Goal: Transaction & Acquisition: Purchase product/service

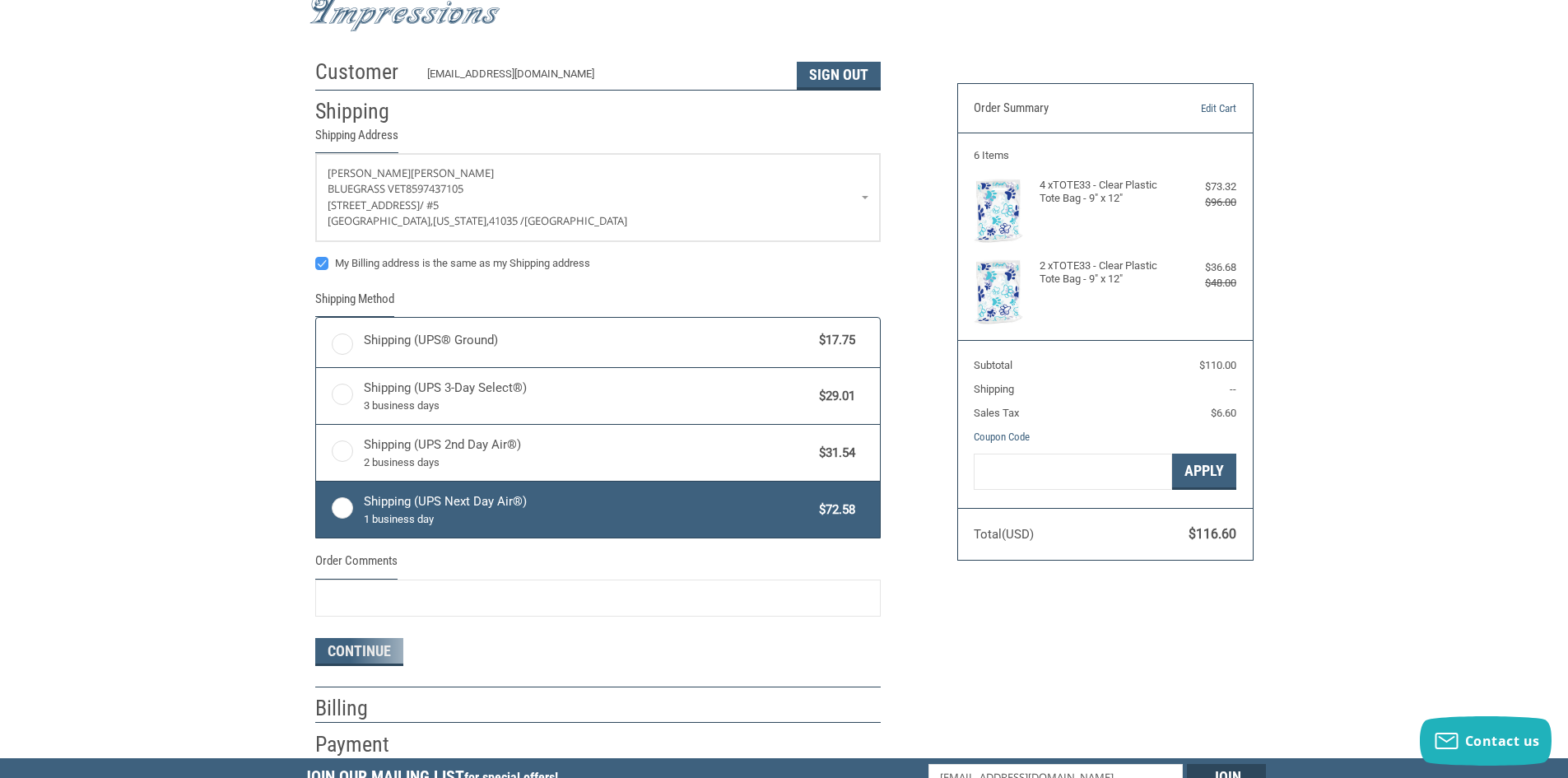
radio input "true"
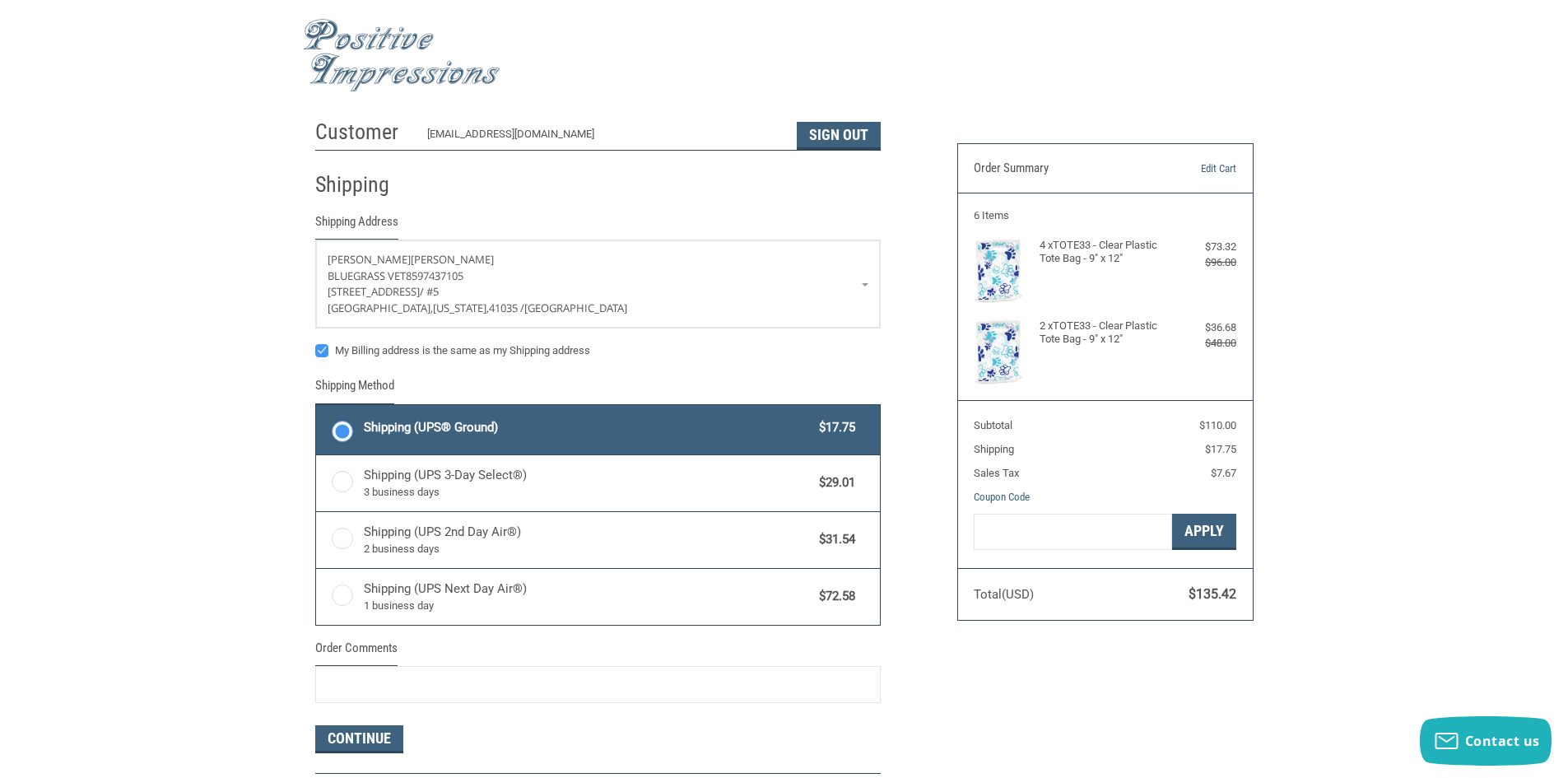
click at [349, 36] on img at bounding box center [401, 55] width 197 height 73
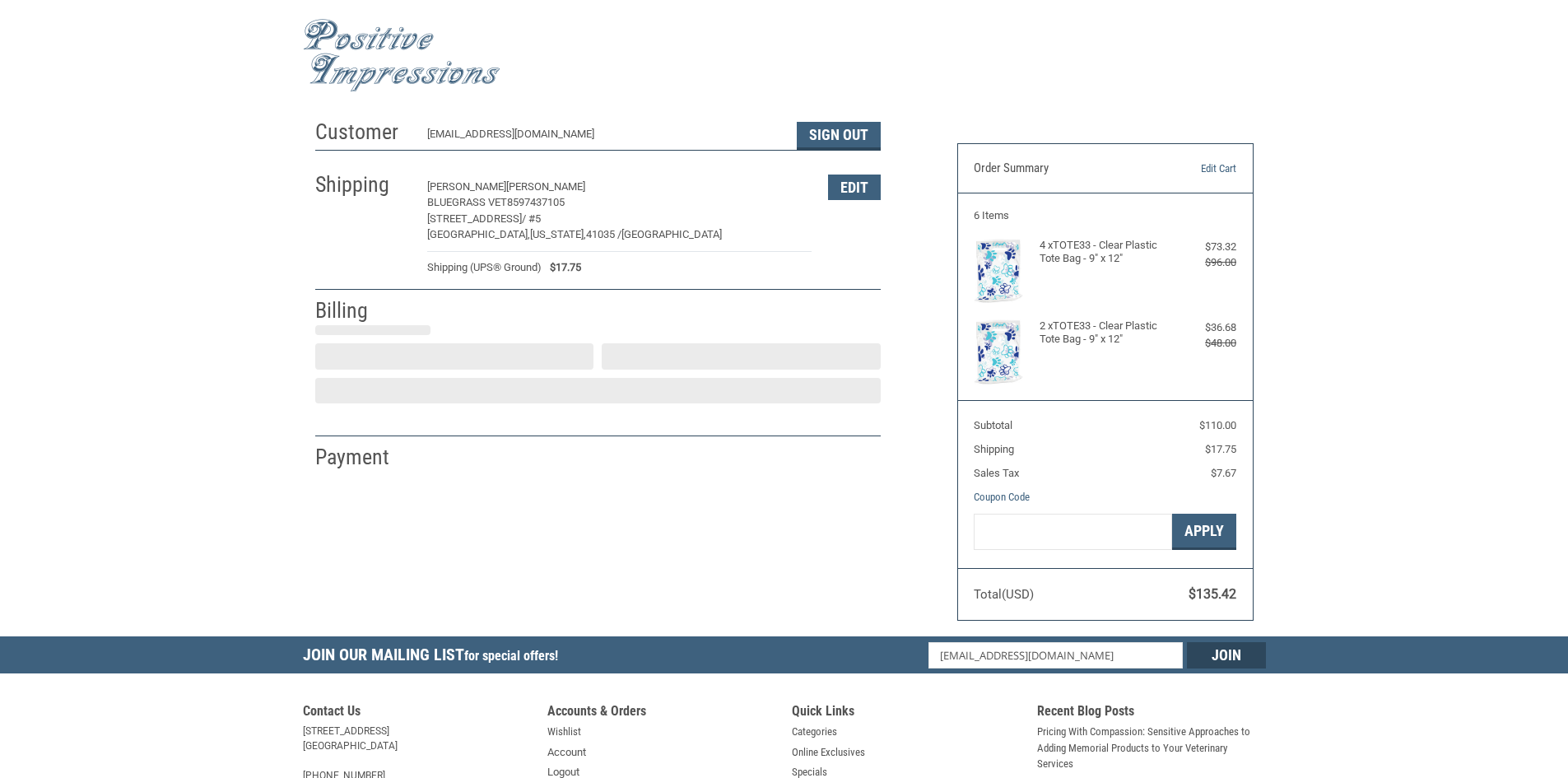
select select "US"
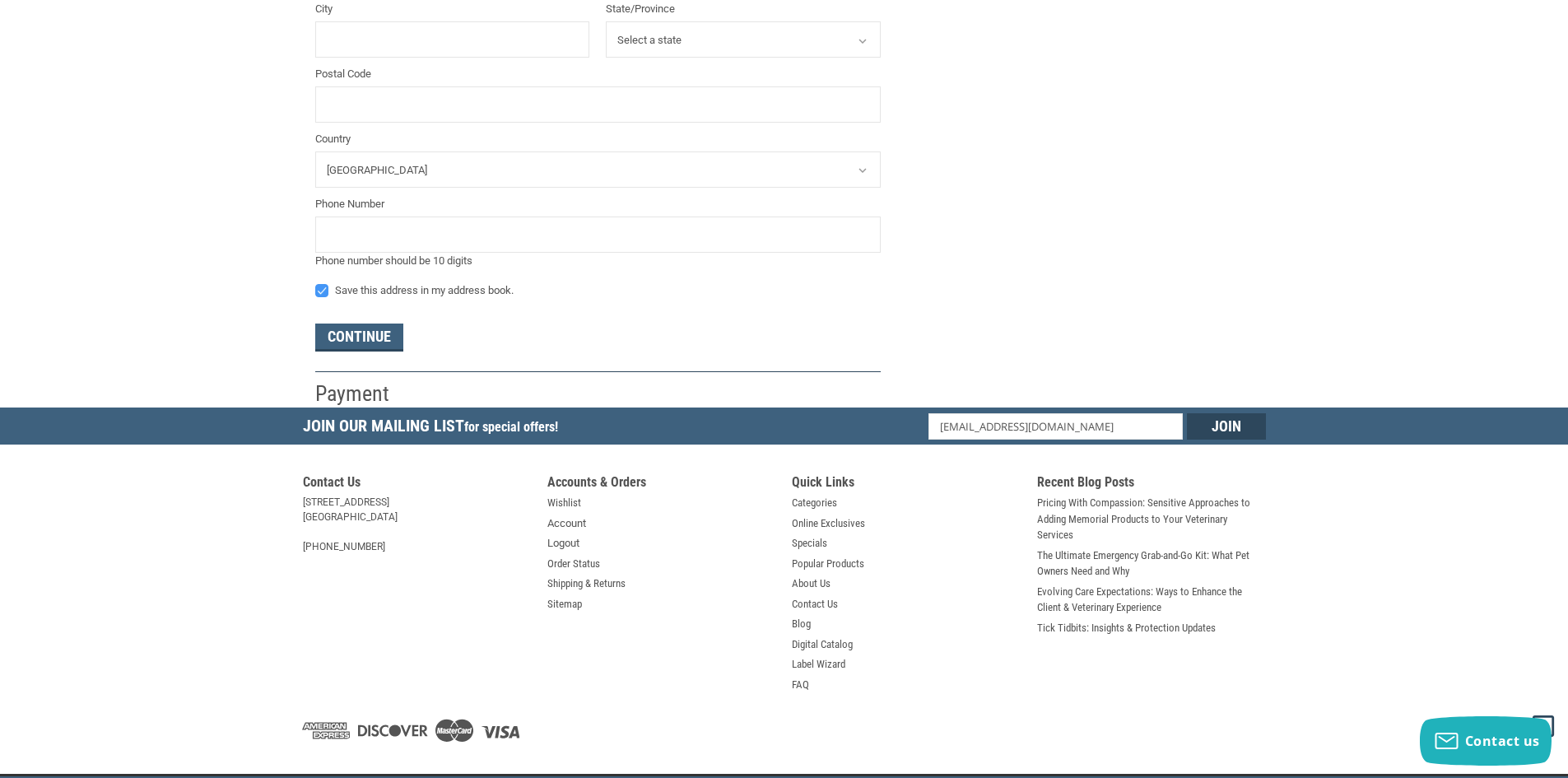
scroll to position [695, 0]
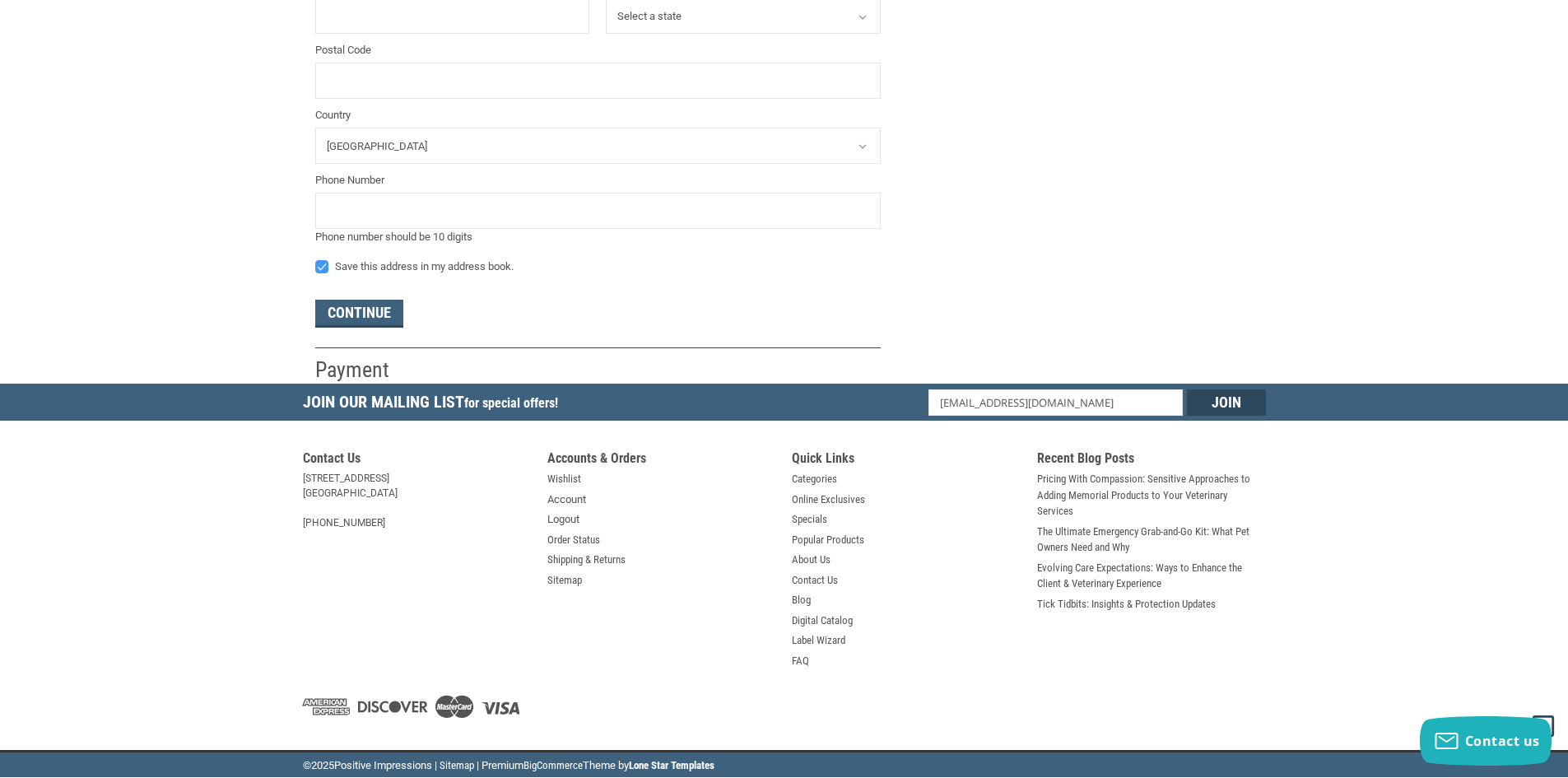
click at [376, 302] on button "Continue" at bounding box center [359, 313] width 88 height 28
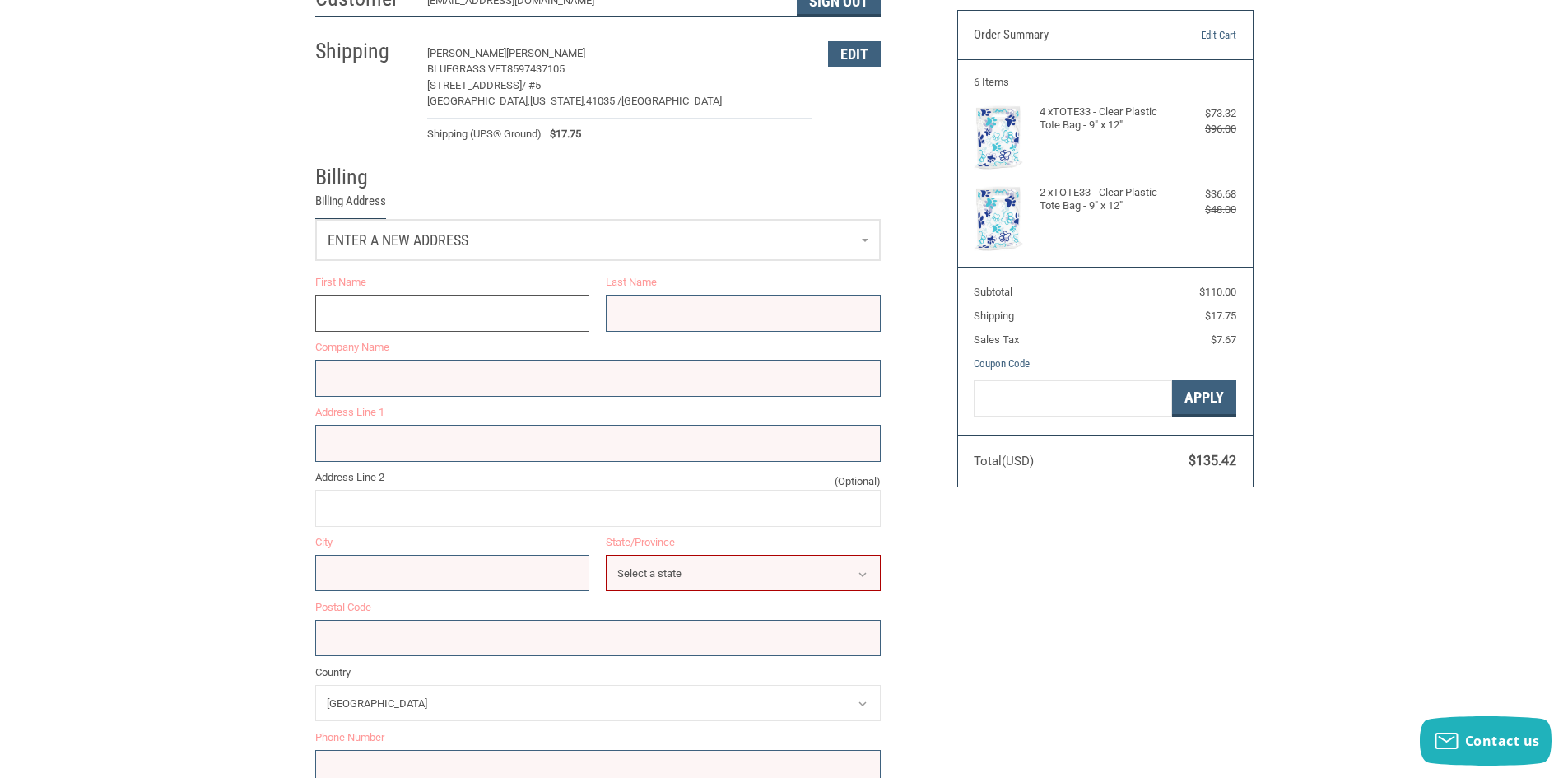
scroll to position [51, 0]
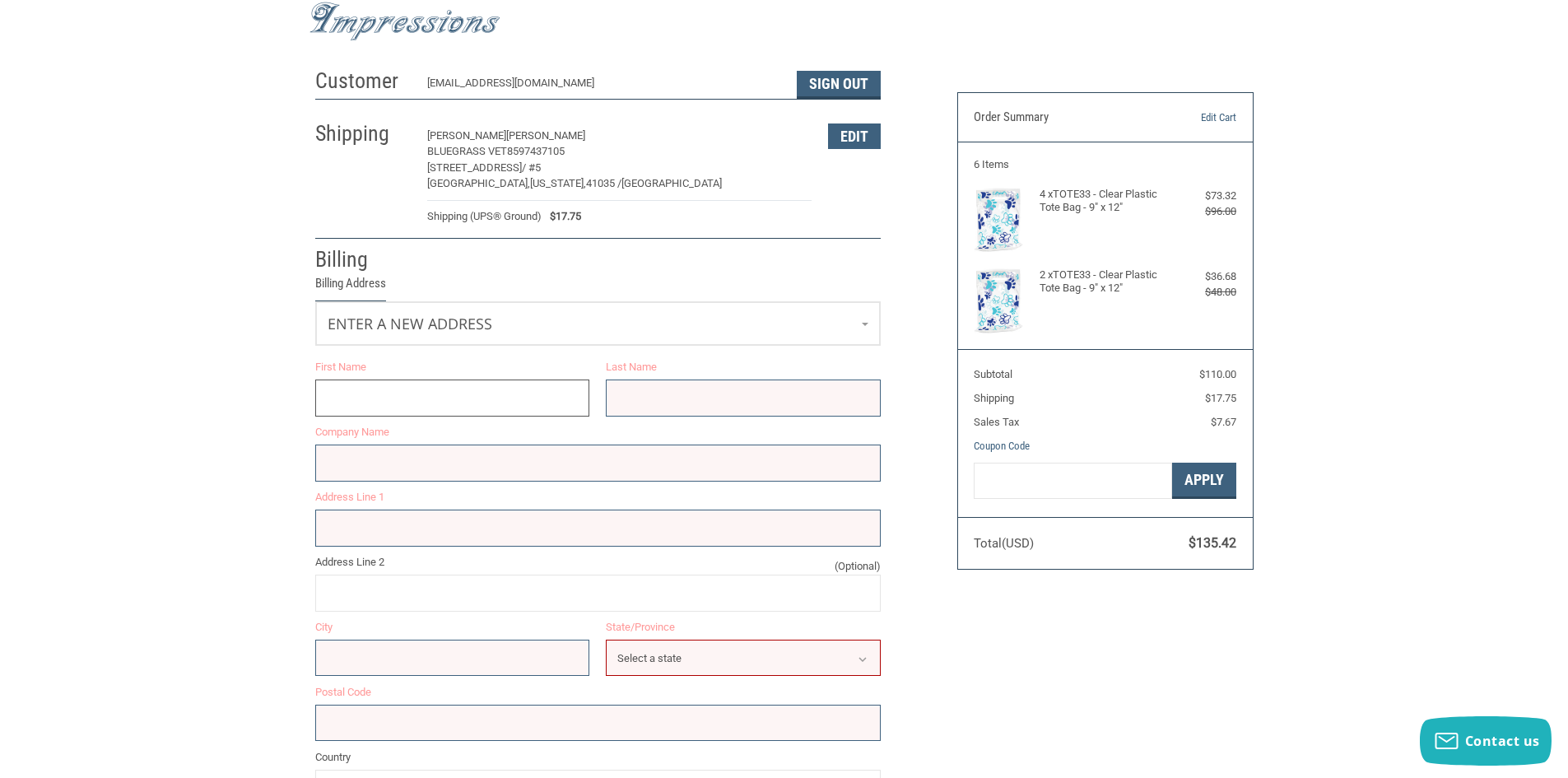
click at [413, 398] on input "First Name" at bounding box center [452, 398] width 275 height 37
type input "[PERSON_NAME]"
type input "Bluegrass Vet"
type input "[STREET_ADDRESS]"
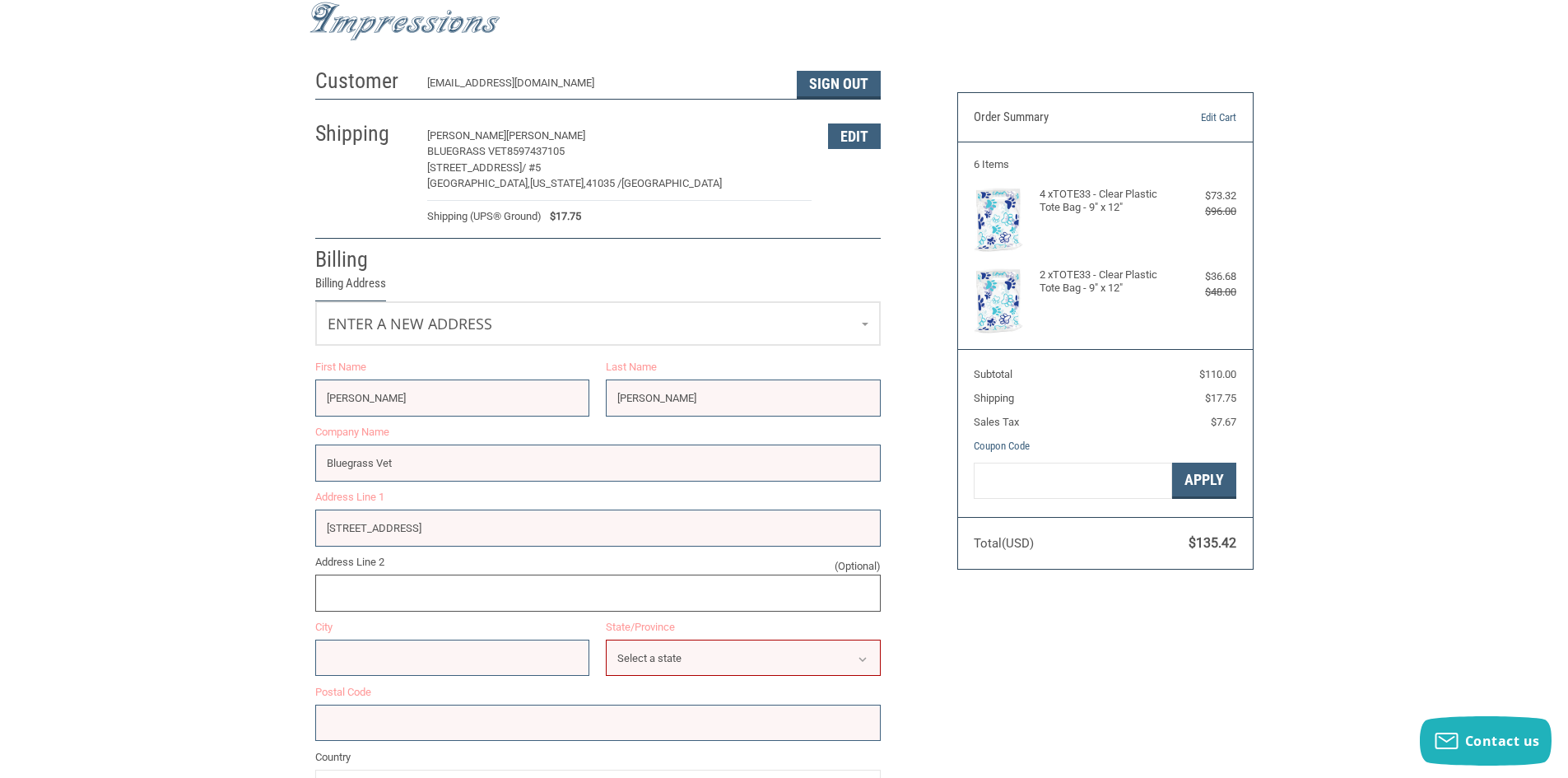
type input "Suite #5"
type input "Dry Ridge"
select select "KY"
type input "41035"
type input "8594401580"
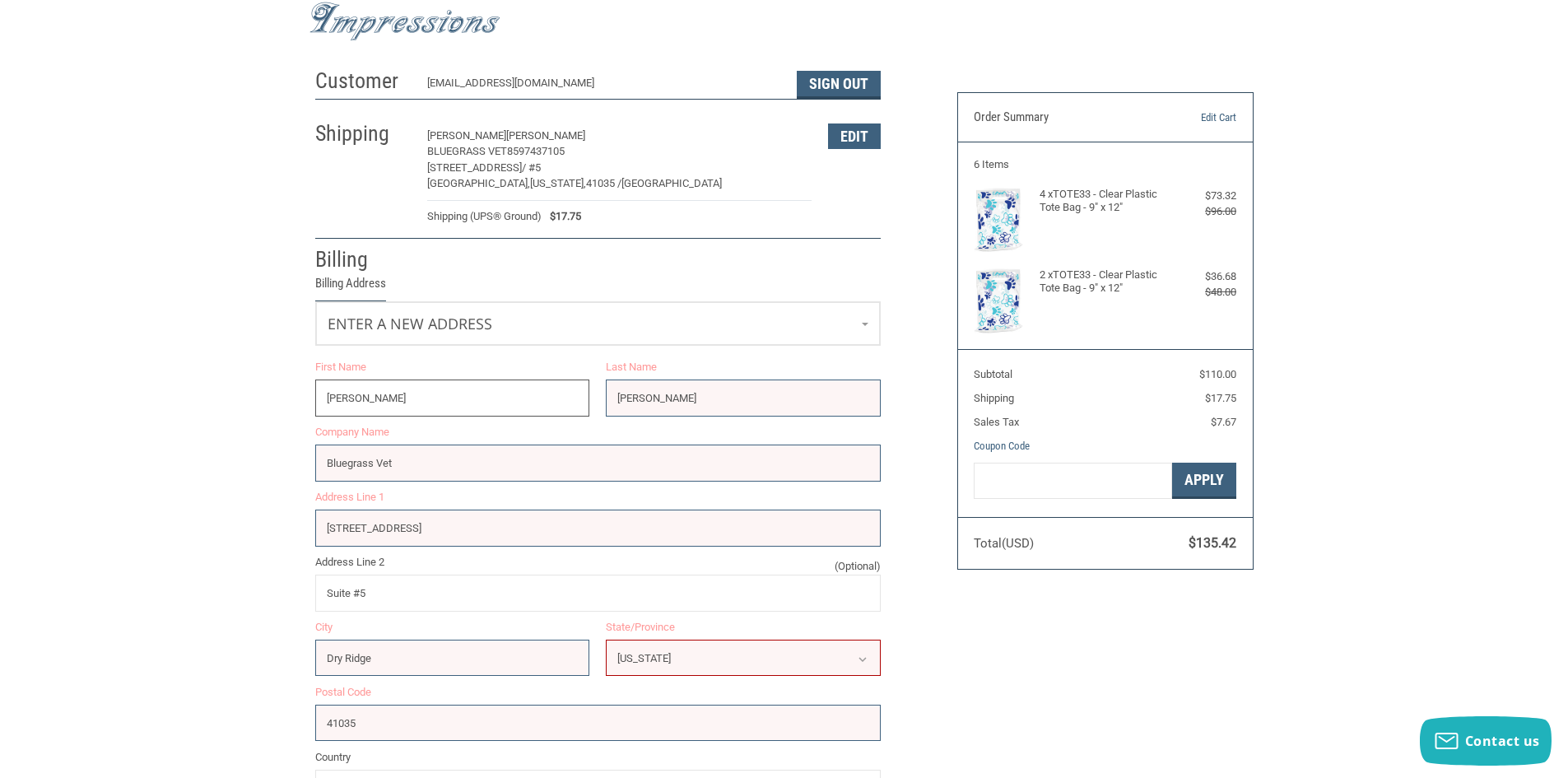
type input "[PERSON_NAME]"
type input "BLUEGRASS VET"
type input "[STREET_ADDRESS]"
type input "SUITE #5"
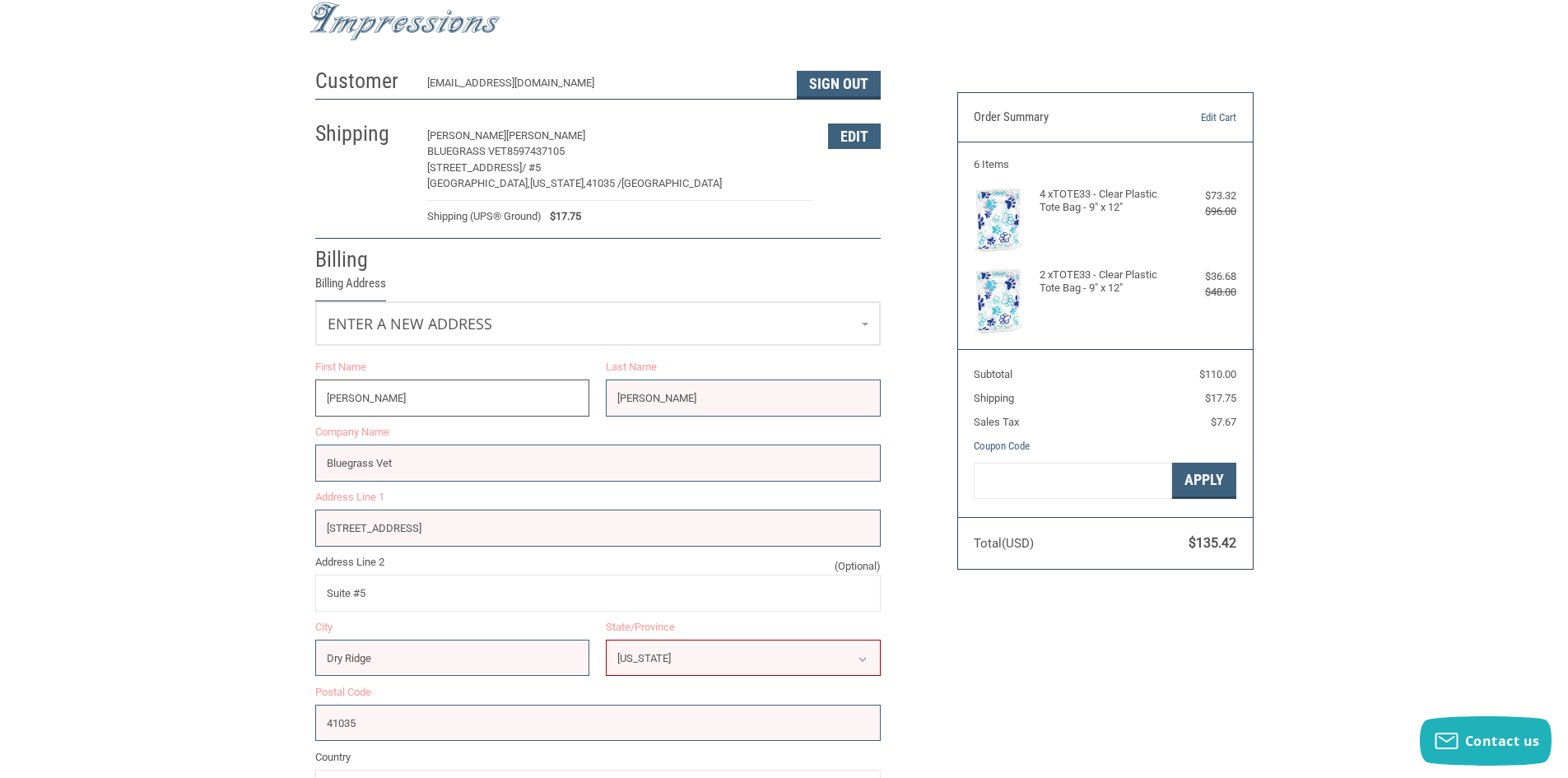
type input "DRY RIDGE"
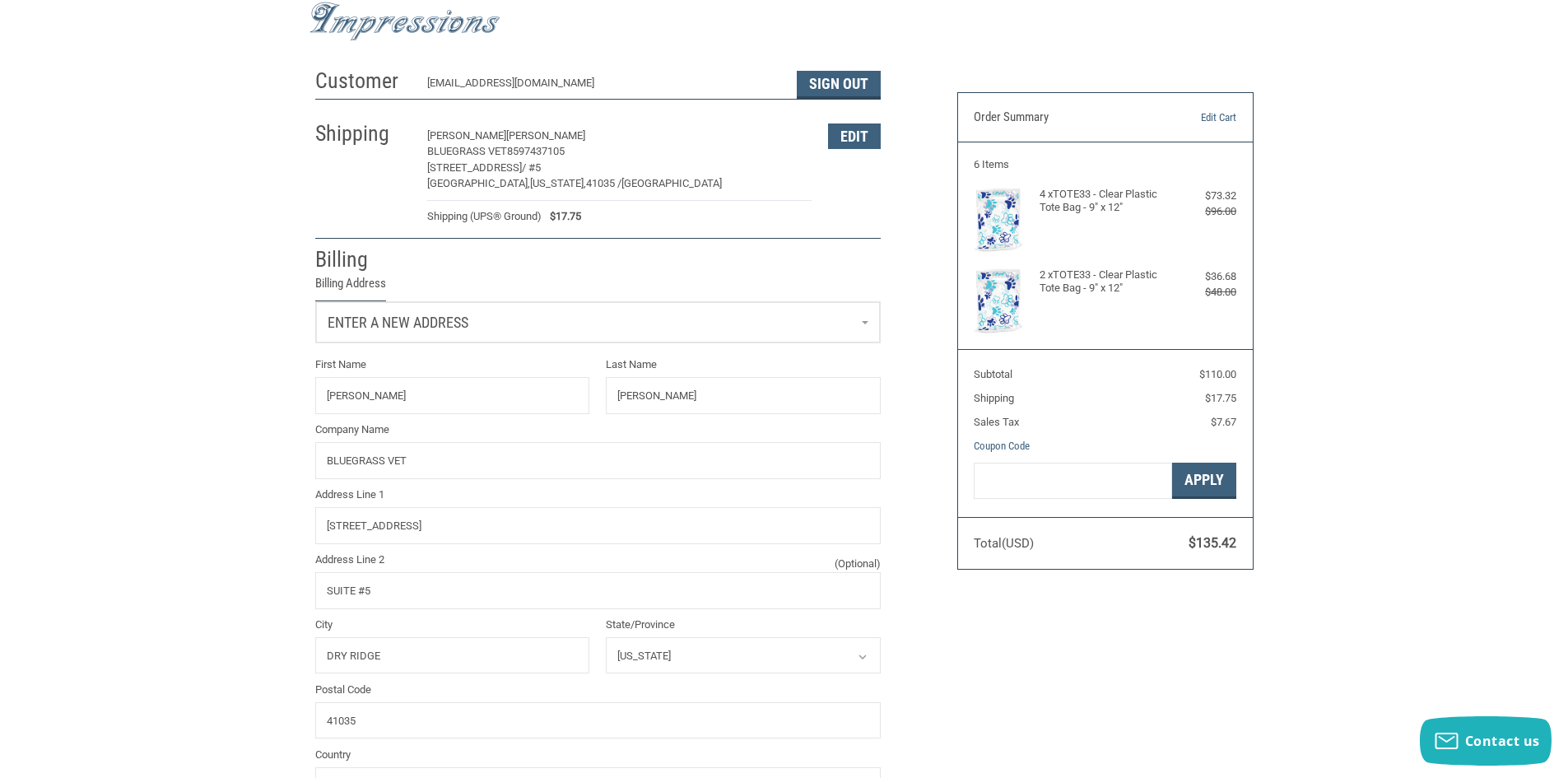
click at [541, 302] on link "Enter a new address" at bounding box center [598, 322] width 564 height 40
click at [437, 449] on p "[GEOGRAPHIC_DATA][US_STATE] / [GEOGRAPHIC_DATA]" at bounding box center [598, 441] width 530 height 16
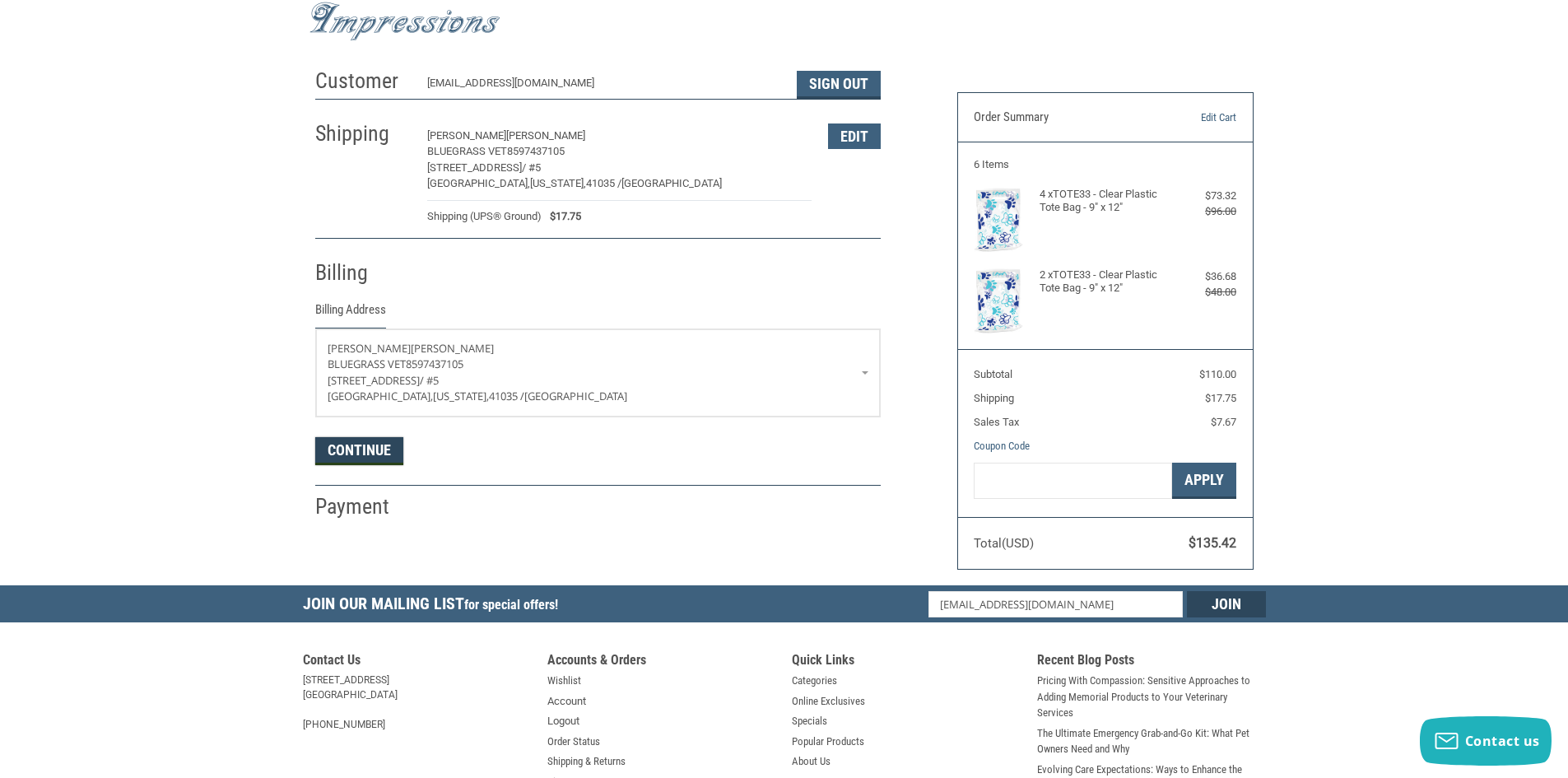
click at [343, 451] on button "Continue" at bounding box center [359, 451] width 88 height 28
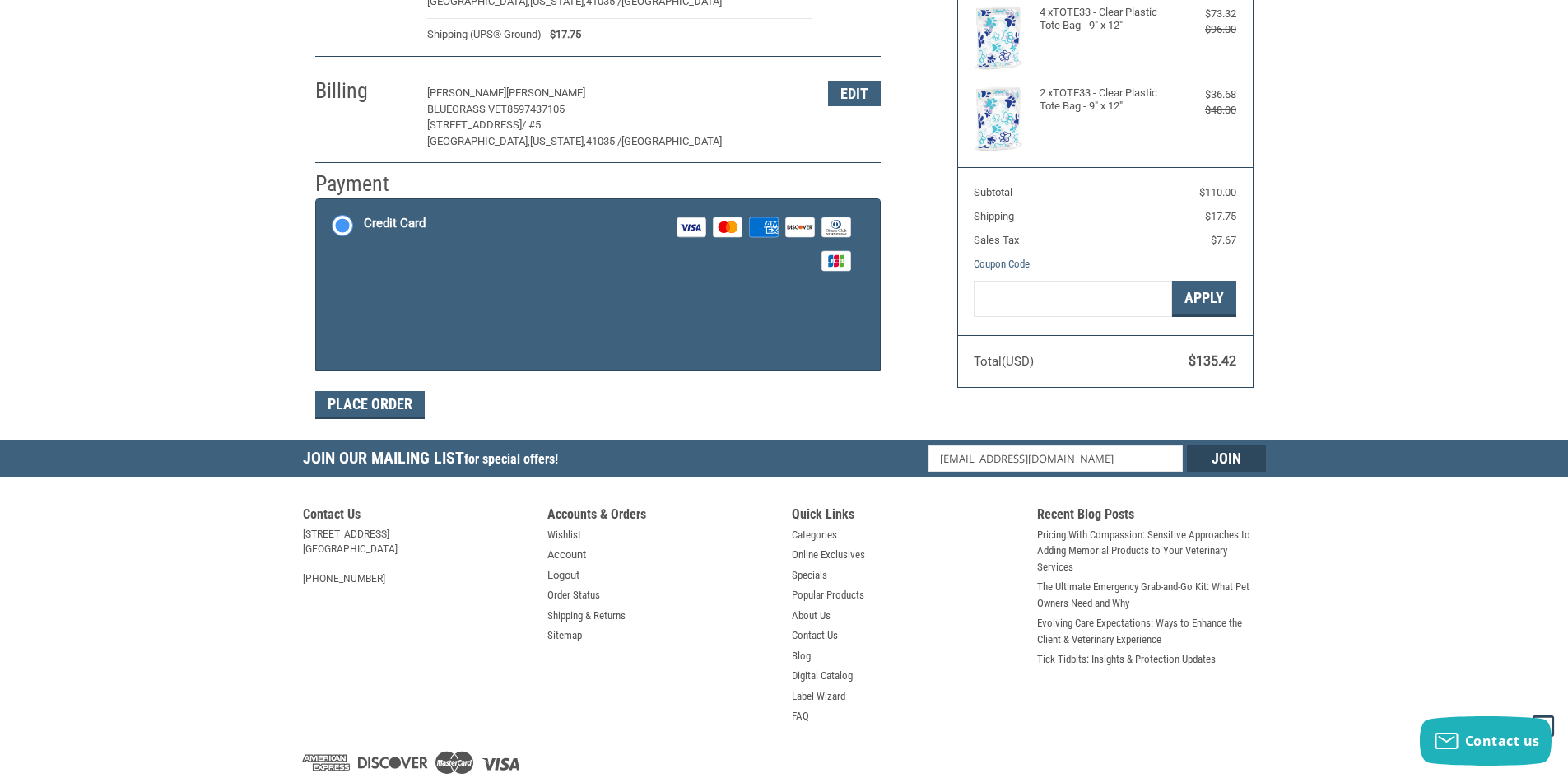
scroll to position [241, 0]
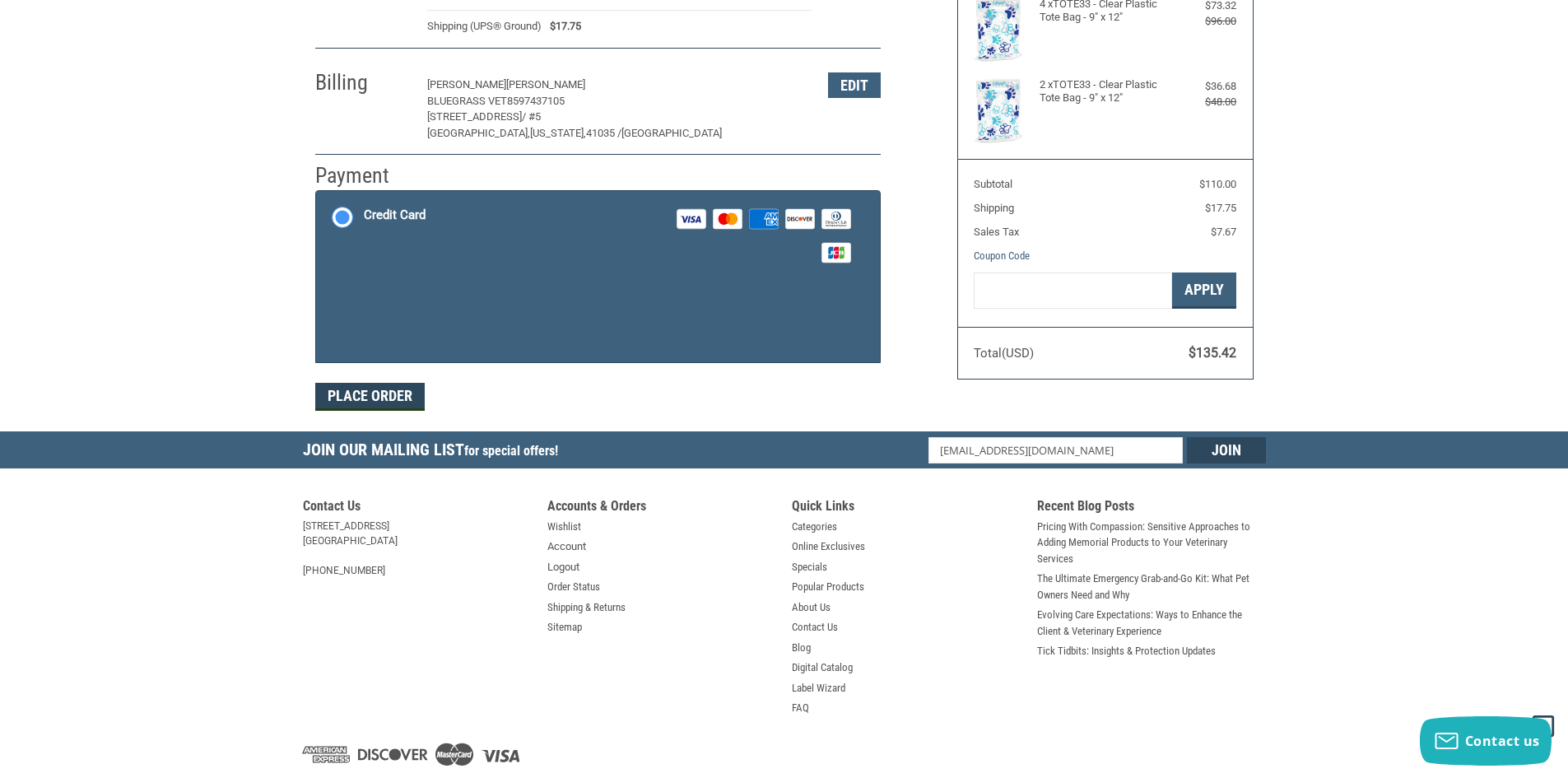
click at [368, 400] on form "Payment Methods Credit Card Credit Card Visa Master Amex Discover Diners Club J…" at bounding box center [598, 300] width 566 height 220
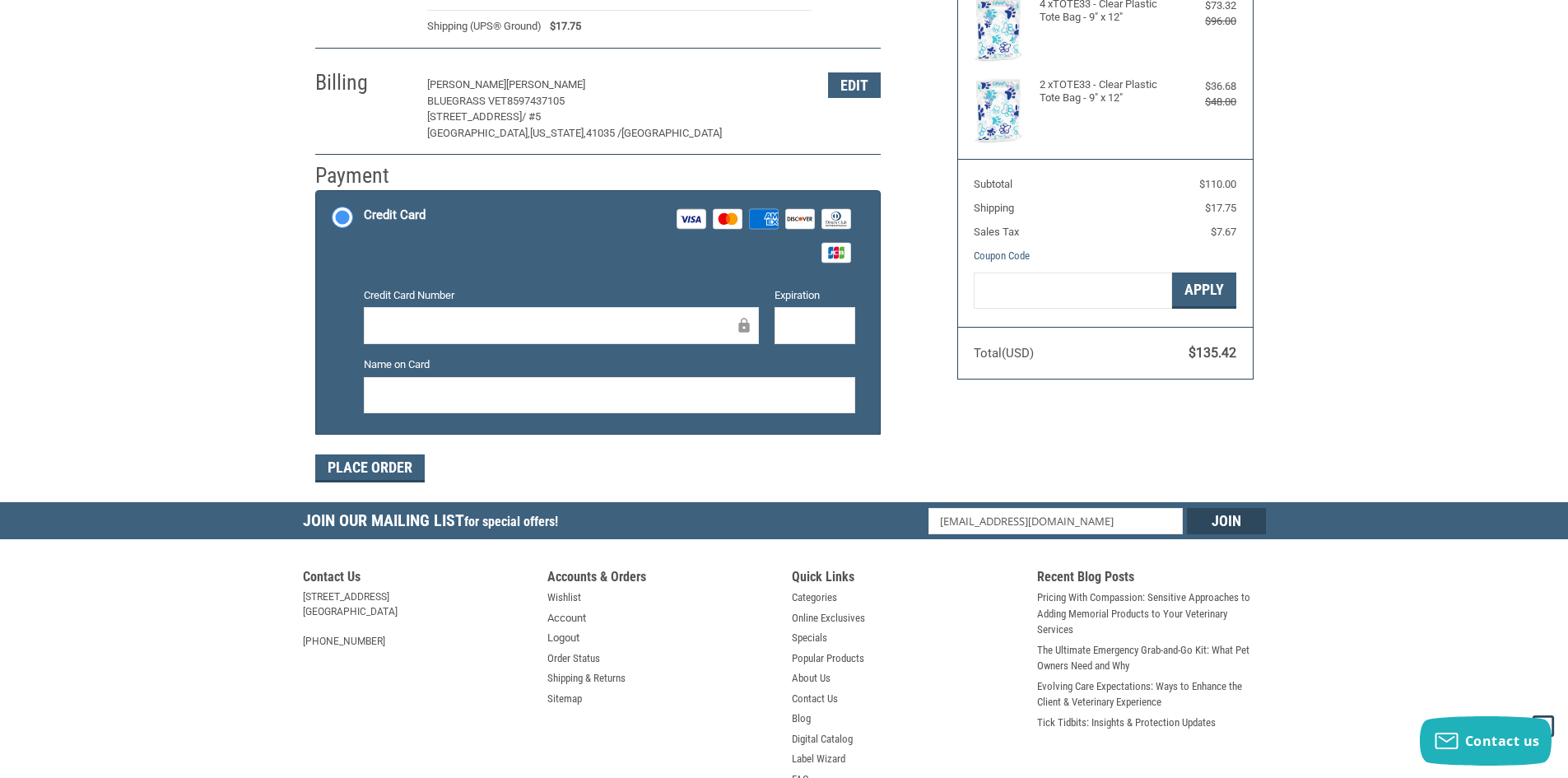
click at [504, 316] on iframe at bounding box center [555, 325] width 360 height 19
click at [393, 464] on button "Place Order" at bounding box center [369, 468] width 110 height 28
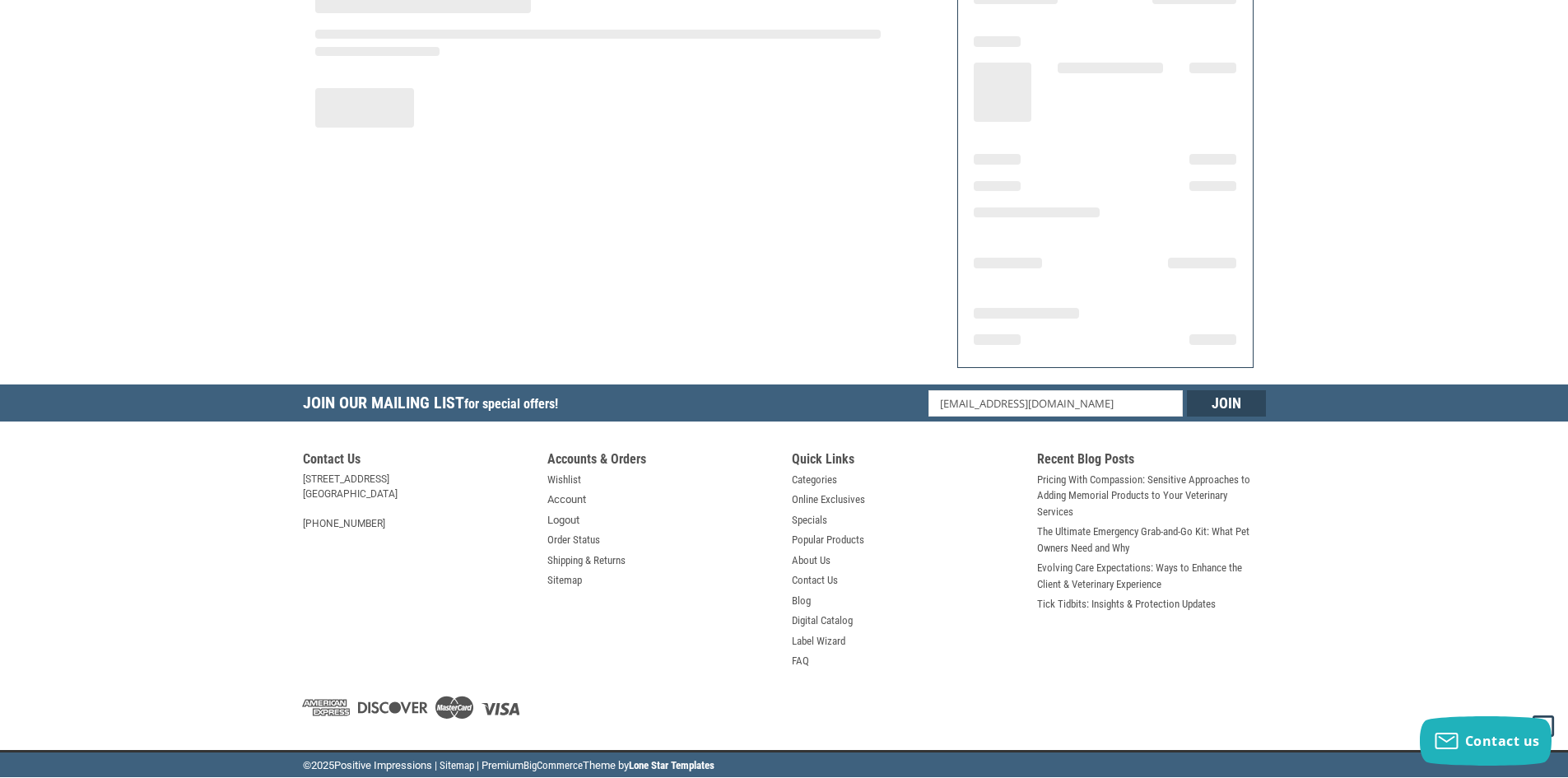
scroll to position [170, 0]
